Goal: Task Accomplishment & Management: Manage account settings

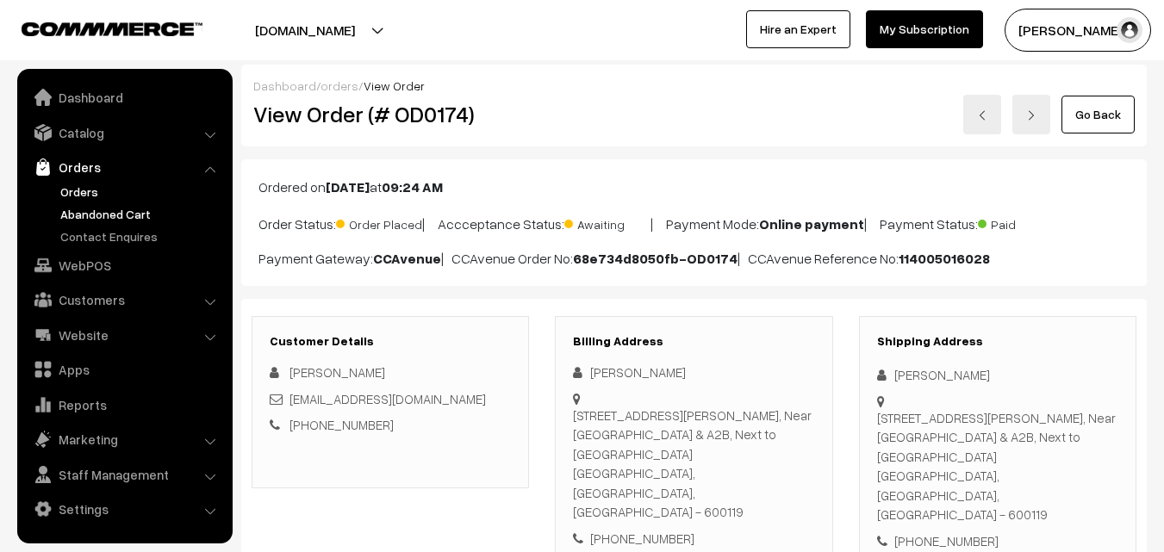
scroll to position [86, 0]
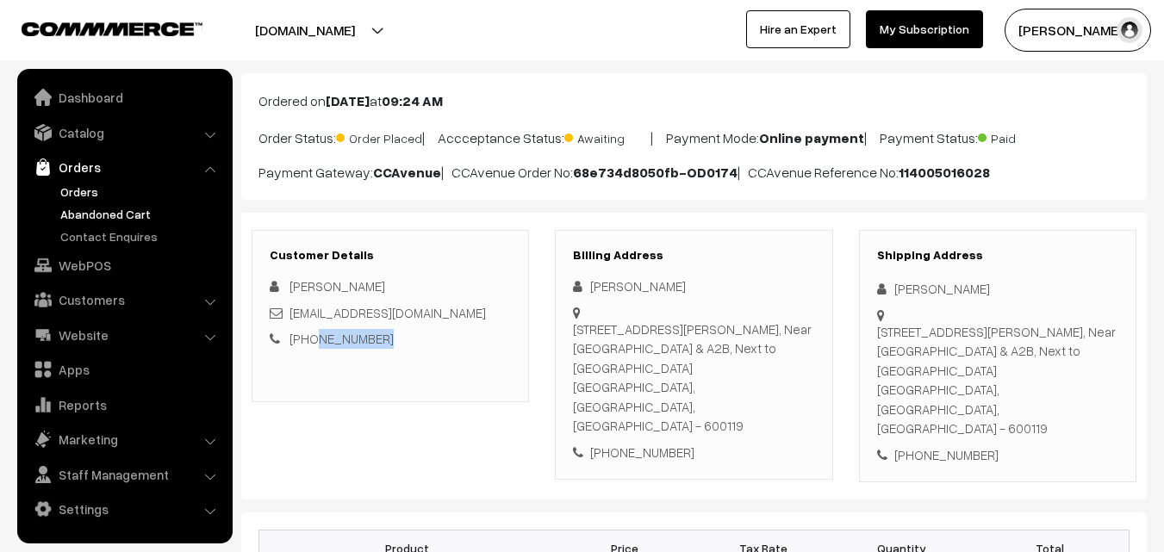
click at [140, 216] on link "Abandoned Cart" at bounding box center [141, 214] width 171 height 18
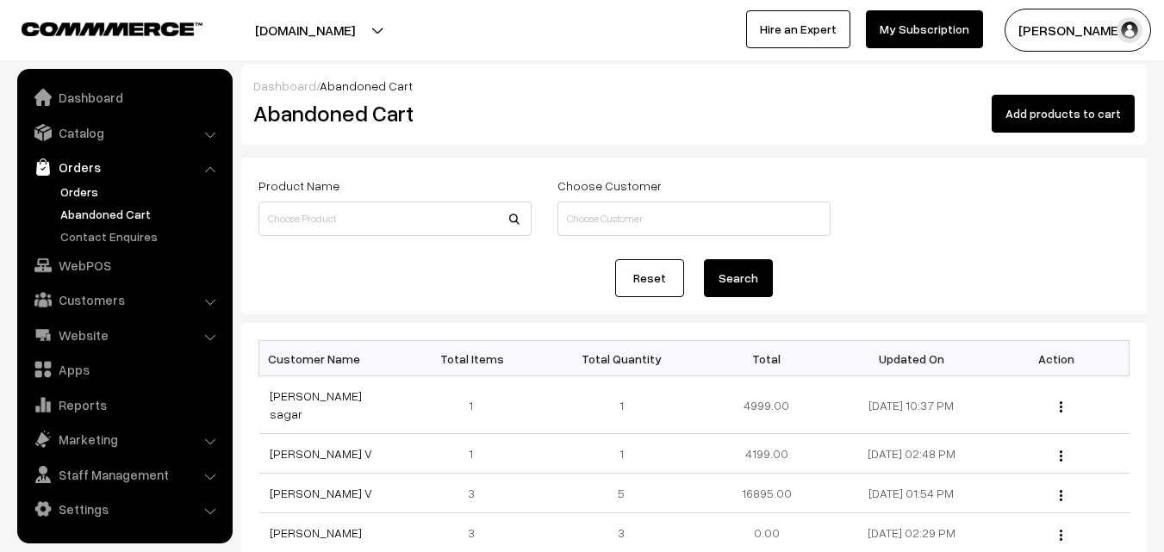
click at [81, 184] on link "Orders" at bounding box center [141, 192] width 171 height 18
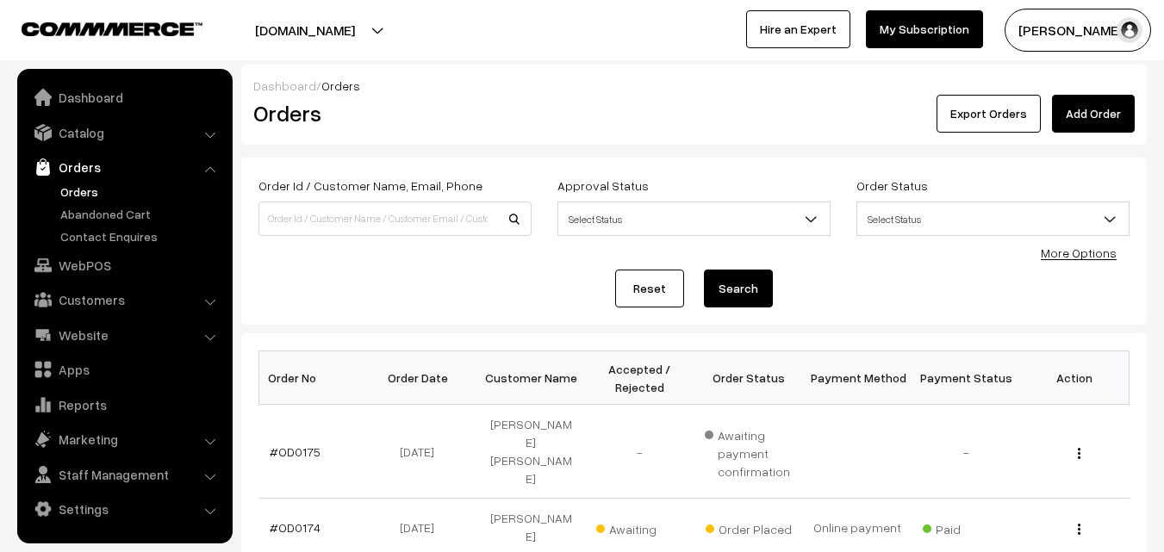
click at [1065, 29] on button "[PERSON_NAME]" at bounding box center [1078, 30] width 146 height 43
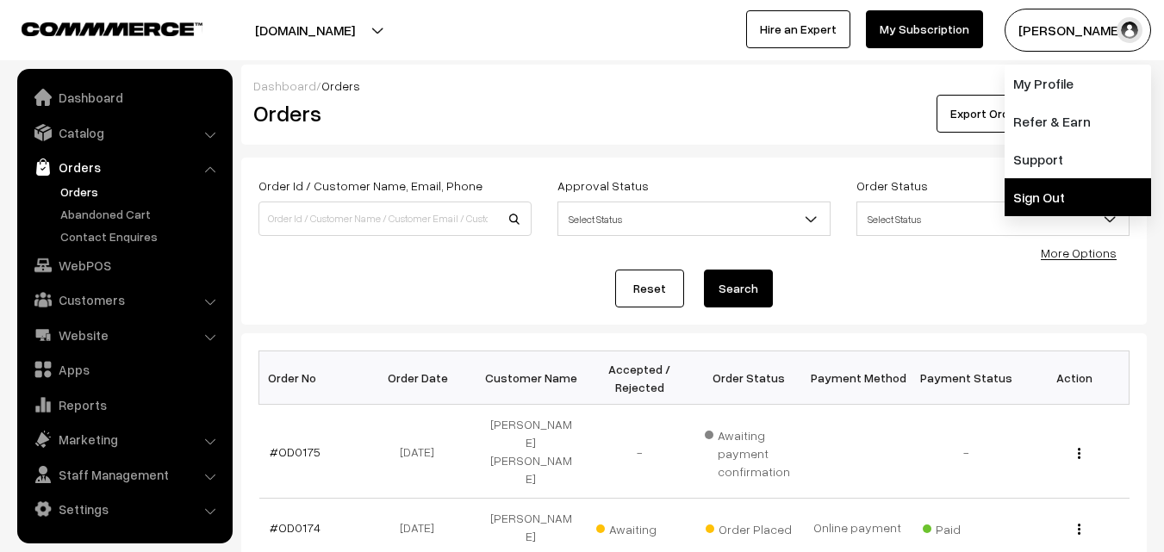
click at [1046, 187] on link "Sign Out" at bounding box center [1078, 197] width 146 height 38
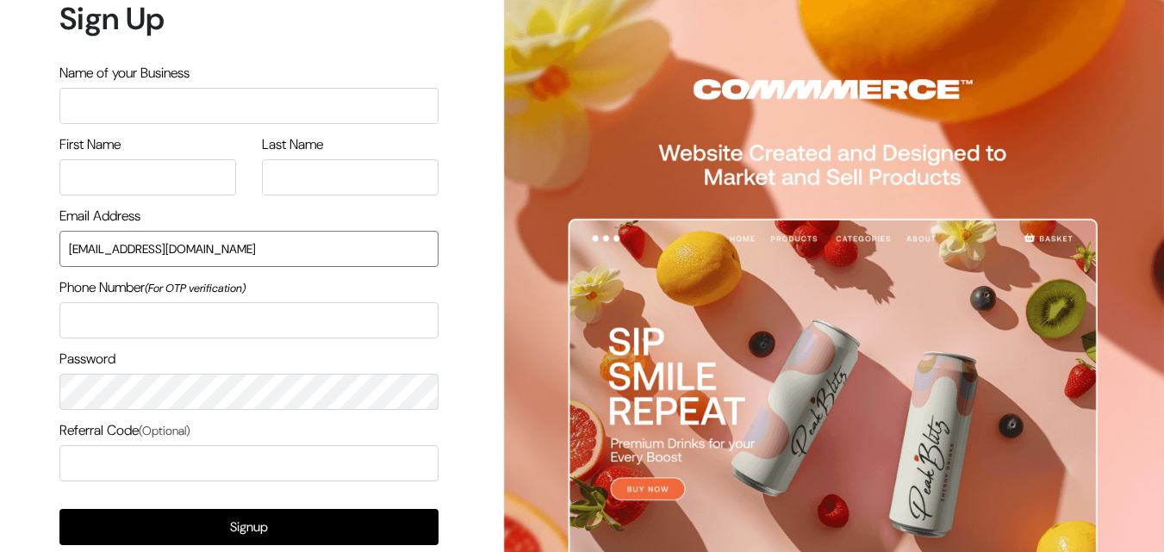
drag, startPoint x: 246, startPoint y: 259, endPoint x: 0, endPoint y: 257, distance: 245.6
click at [0, 257] on div "Sign Up Name of your Business First Name Last Name Email Address uppadasarees99…" at bounding box center [242, 325] width 485 height 651
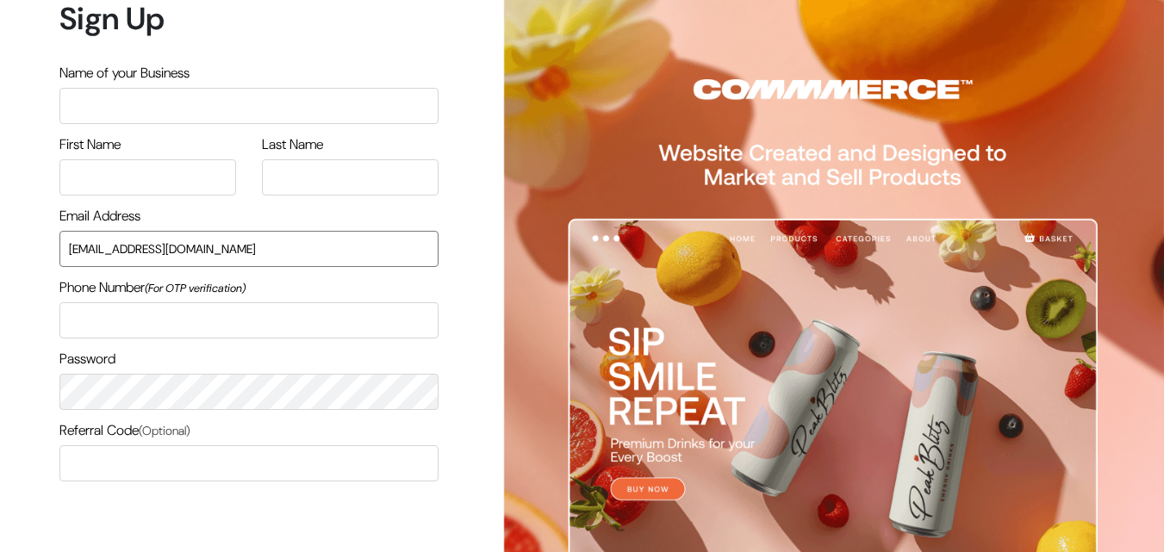
type input "ksnaturals9@gmail.com"
type input "M"
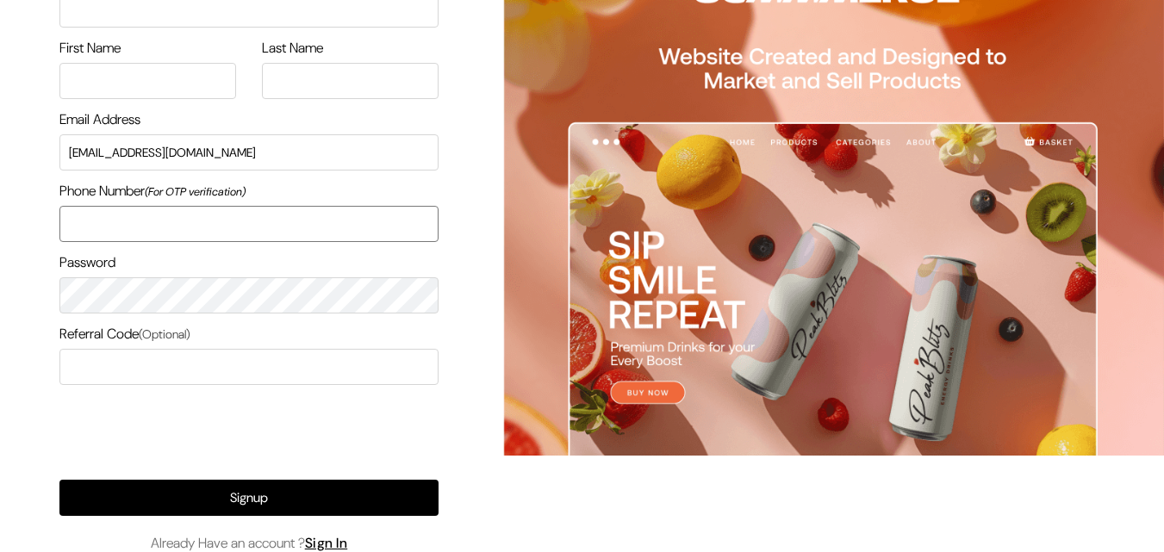
scroll to position [165, 0]
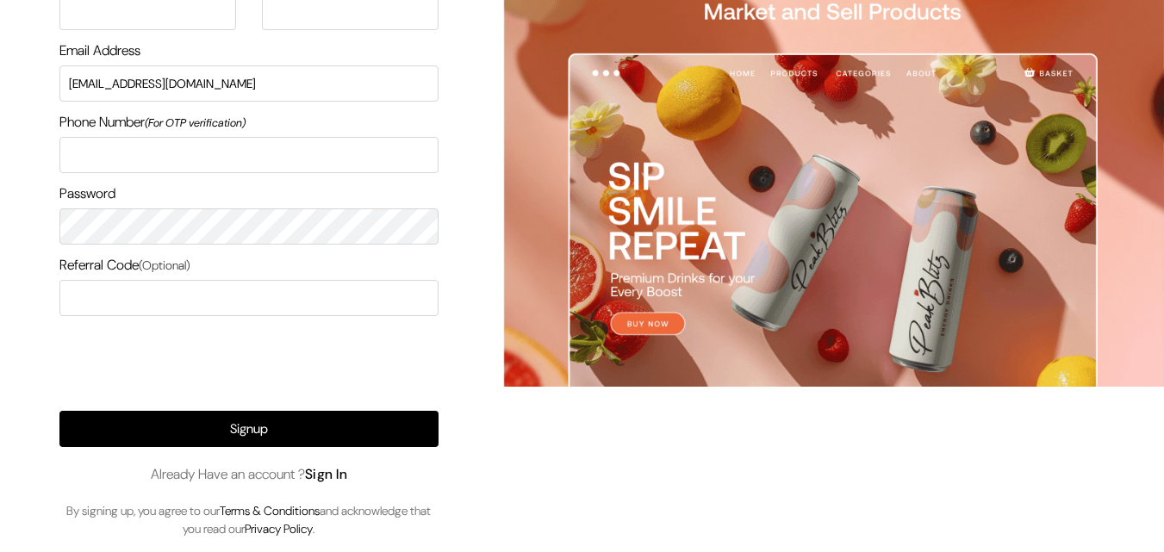
click at [323, 473] on link "Sign In" at bounding box center [326, 474] width 43 height 18
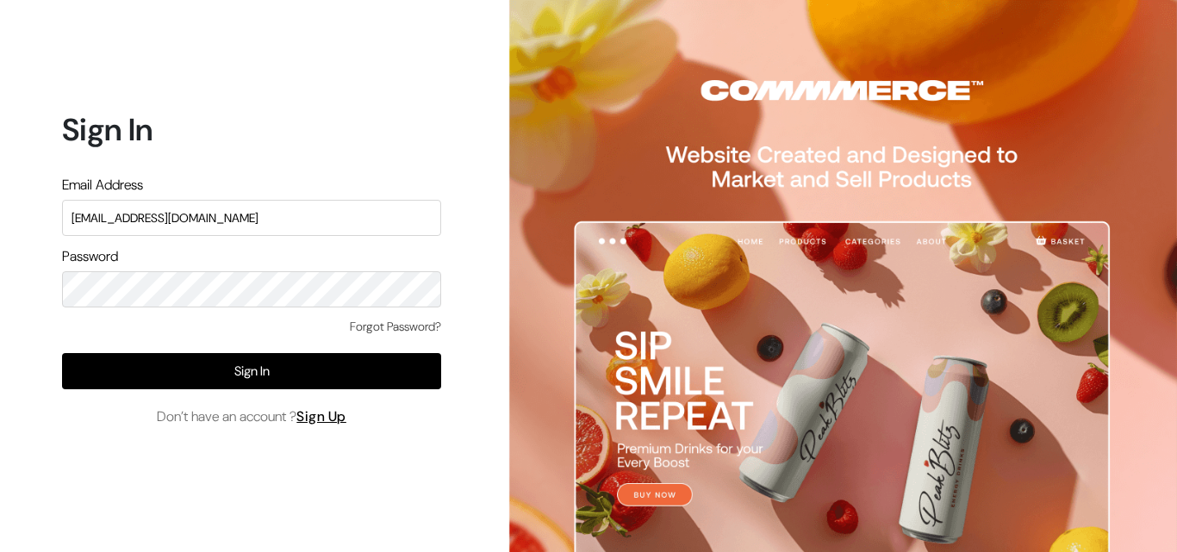
drag, startPoint x: 252, startPoint y: 210, endPoint x: 0, endPoint y: 229, distance: 253.2
click at [0, 229] on div "Sign In Email Address uppadasarees999@gmail.com Password Forgot Password? Sign …" at bounding box center [245, 276] width 490 height 552
type input "ksnaturals9@gmail.com"
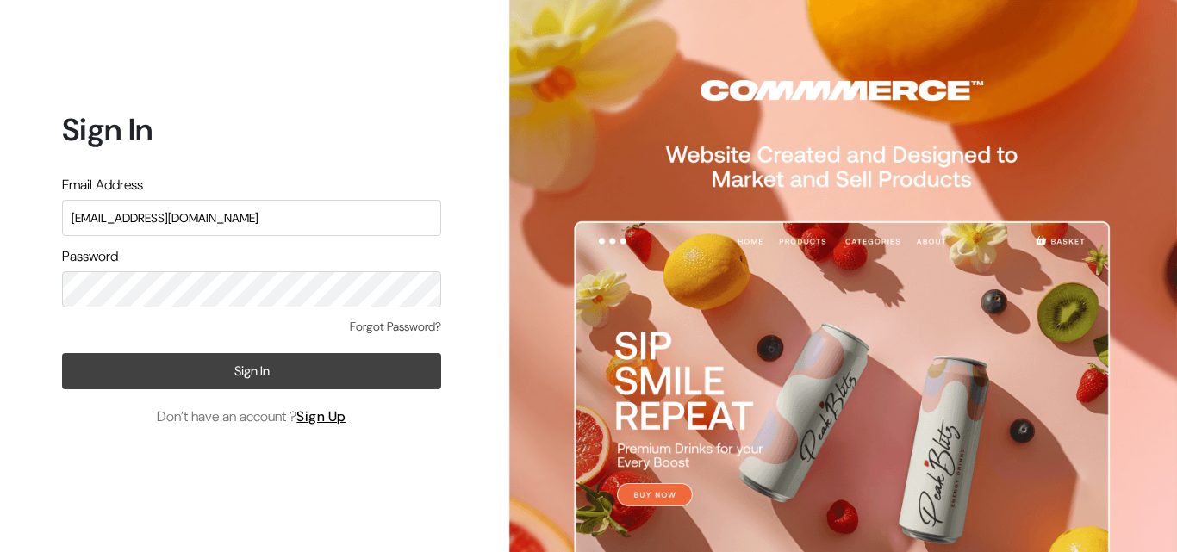
click at [115, 376] on button "Sign In" at bounding box center [251, 371] width 379 height 36
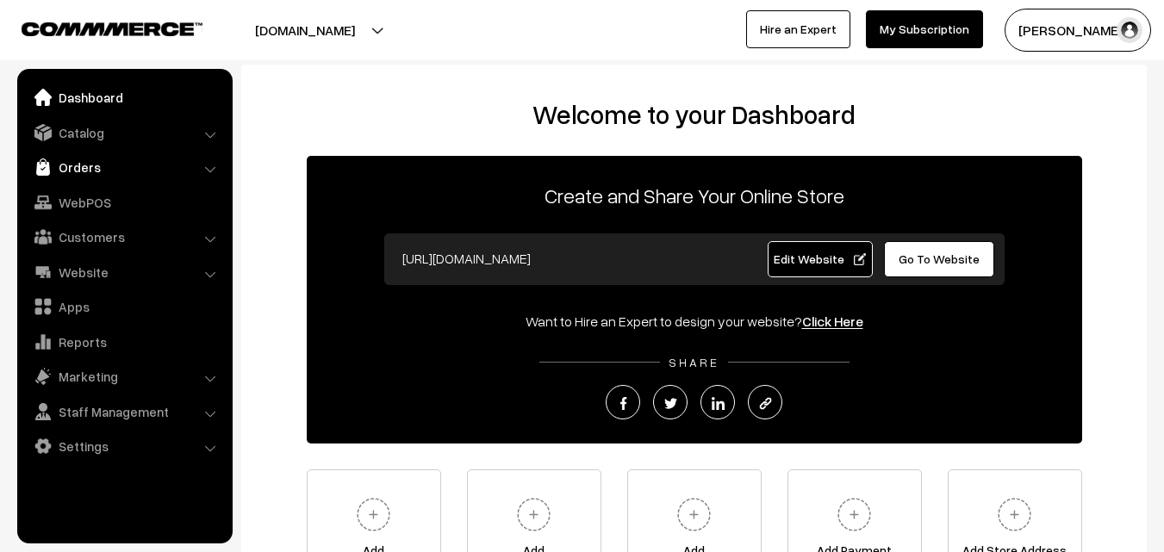
click at [92, 173] on link "Orders" at bounding box center [124, 167] width 205 height 31
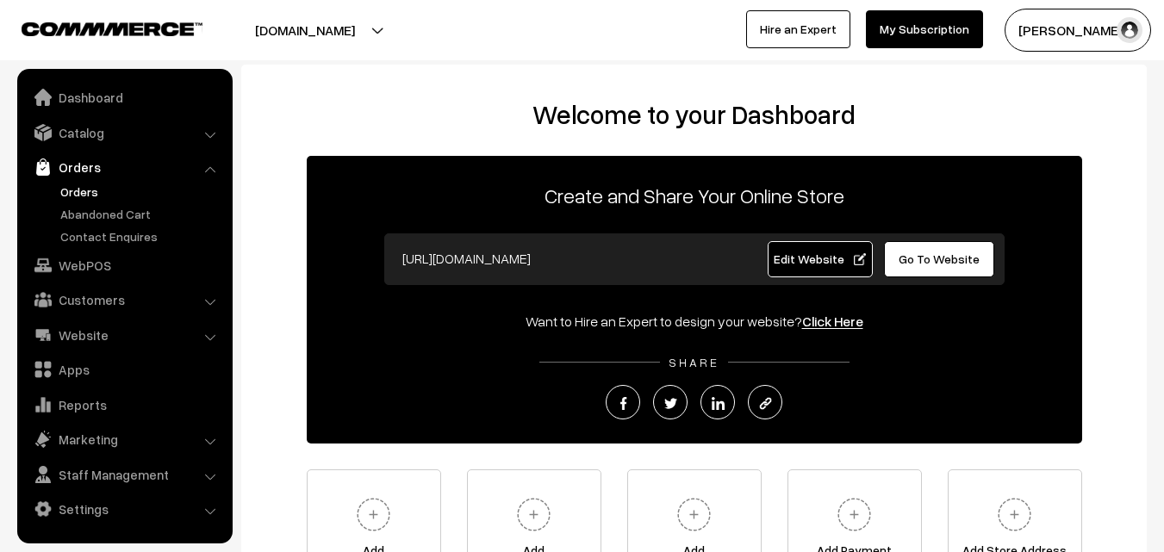
click at [90, 191] on link "Orders" at bounding box center [141, 192] width 171 height 18
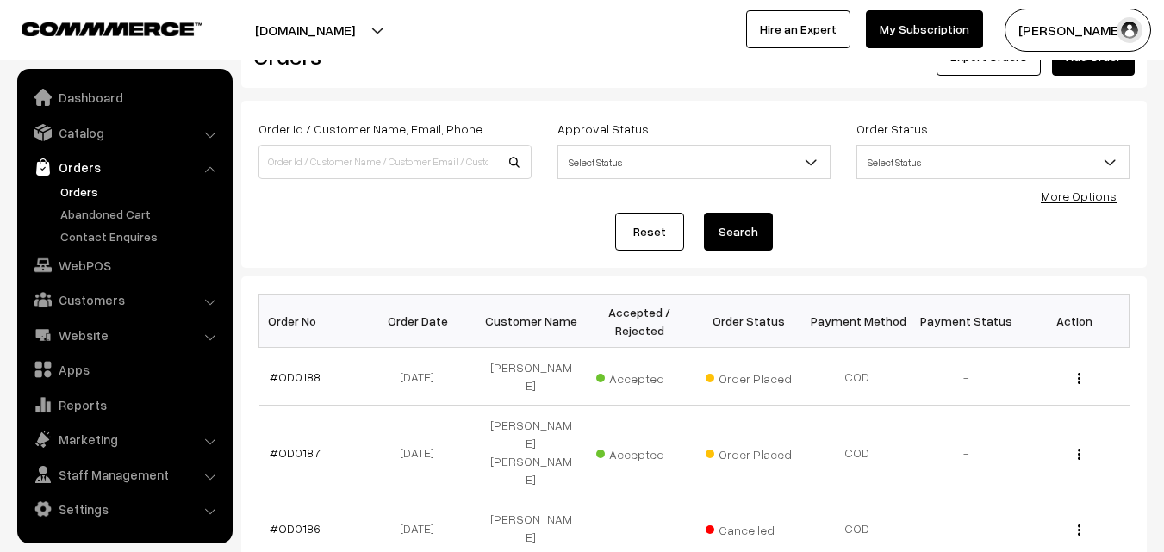
scroll to position [86, 0]
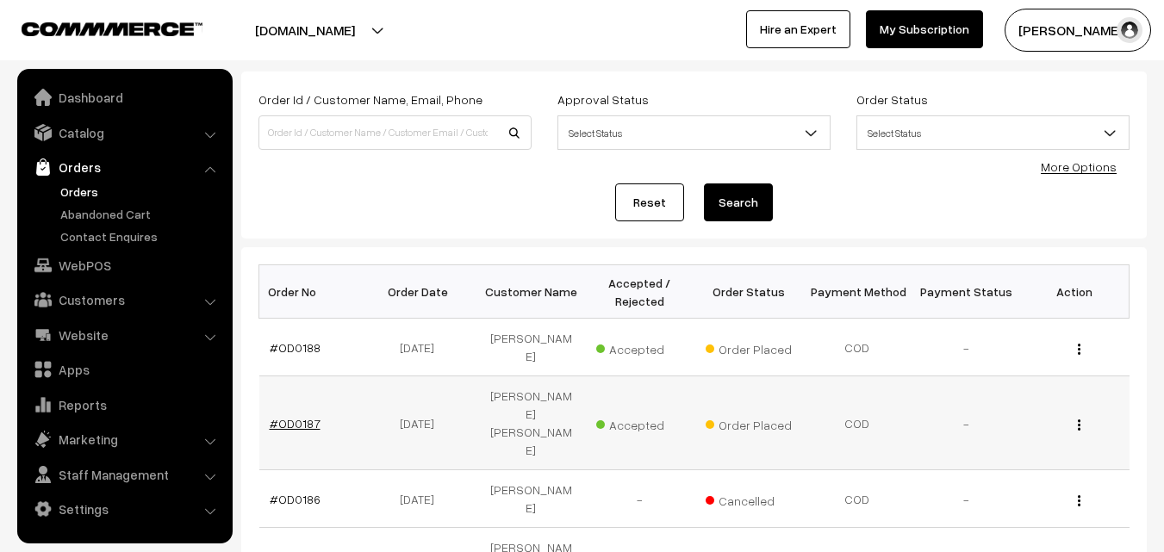
click at [302, 416] on link "#OD0187" at bounding box center [295, 423] width 51 height 15
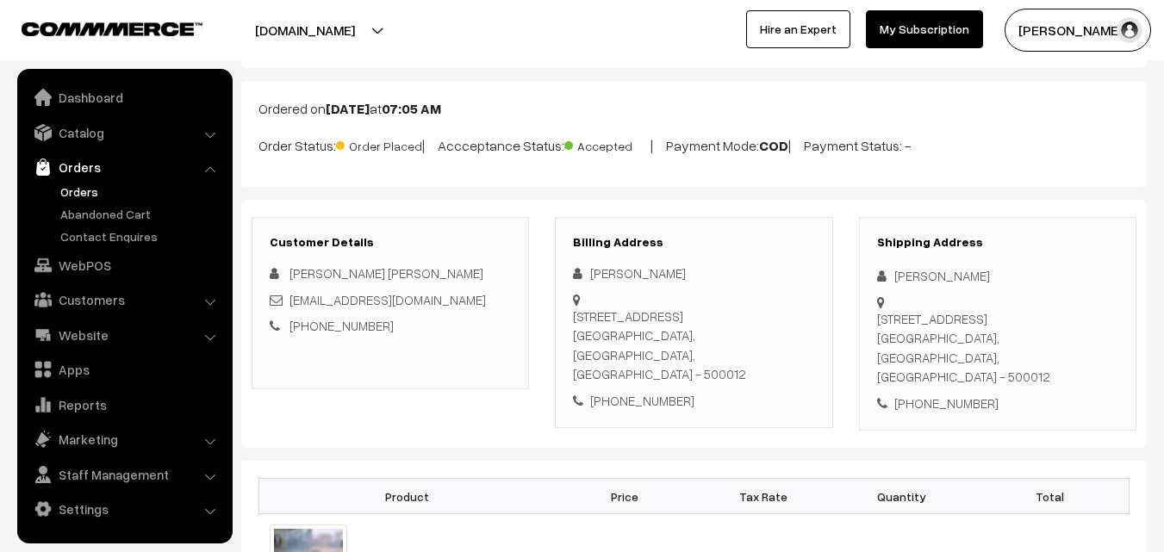
scroll to position [77, 0]
click at [74, 191] on link "Orders" at bounding box center [141, 192] width 171 height 18
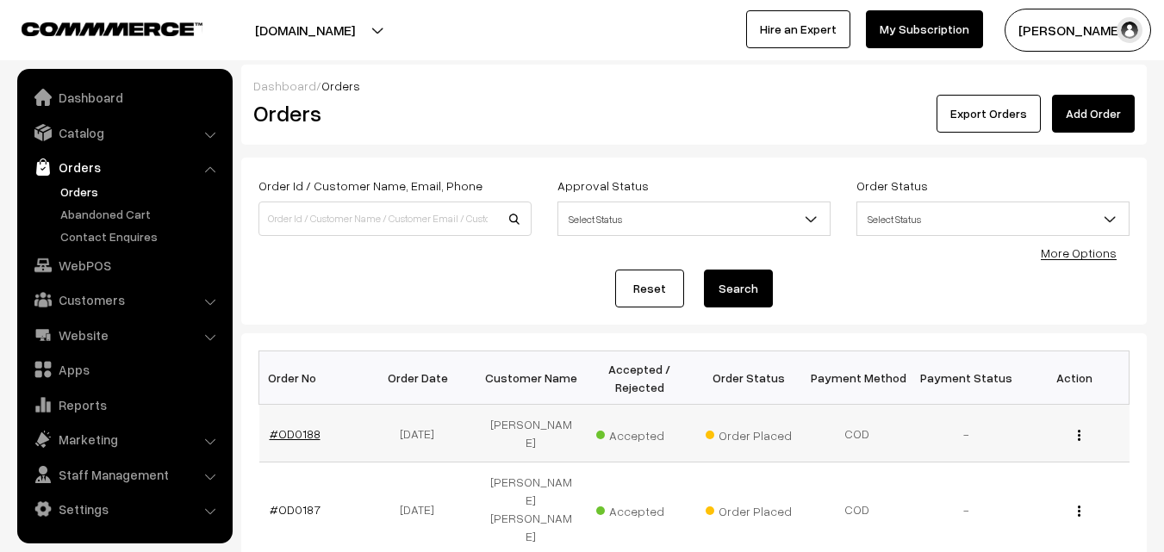
click at [285, 426] on link "#OD0188" at bounding box center [295, 433] width 51 height 15
